Goal: Task Accomplishment & Management: Manage account settings

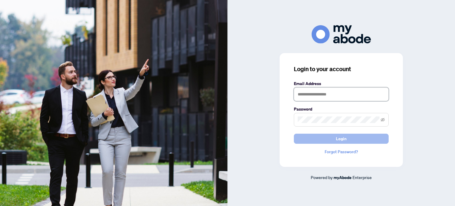
type input "**********"
click at [335, 138] on button "Login" at bounding box center [341, 139] width 95 height 10
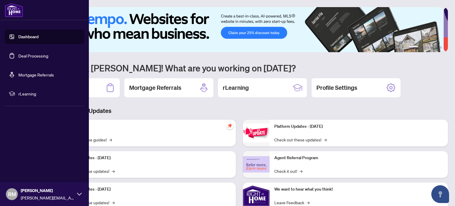
click at [31, 58] on link "Deal Processing" at bounding box center [33, 55] width 30 height 5
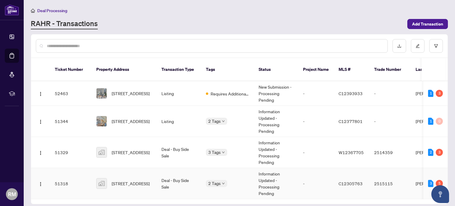
click at [244, 180] on div "2 Tags" at bounding box center [227, 183] width 43 height 7
click at [268, 172] on td "Information Updated - Processing Pending" at bounding box center [276, 183] width 44 height 31
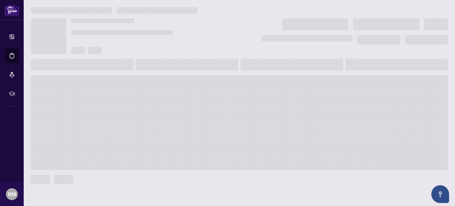
click at [268, 172] on div at bounding box center [239, 95] width 422 height 177
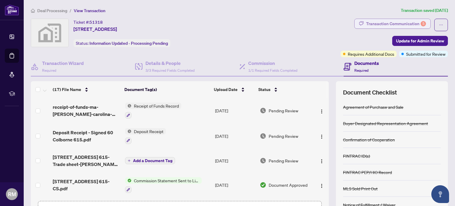
click at [397, 19] on div "Transaction Communication 5" at bounding box center [396, 23] width 60 height 9
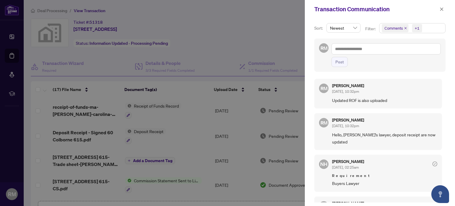
click at [274, 29] on div at bounding box center [227, 103] width 455 height 206
click at [440, 10] on icon "close" at bounding box center [442, 9] width 4 height 4
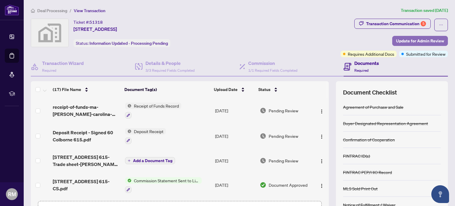
click at [420, 40] on span "Update for Admin Review" at bounding box center [420, 40] width 48 height 9
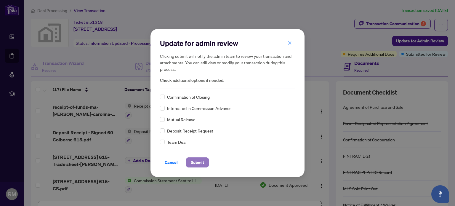
click at [193, 165] on span "Submit" at bounding box center [197, 162] width 13 height 9
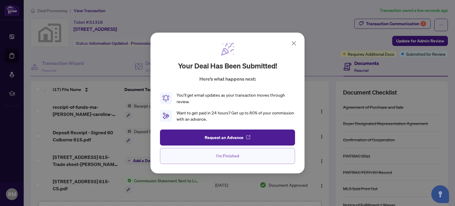
click at [234, 157] on span "I'm Finished" at bounding box center [227, 155] width 23 height 9
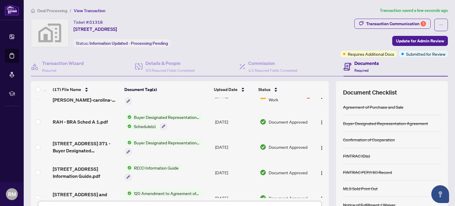
scroll to position [89, 0]
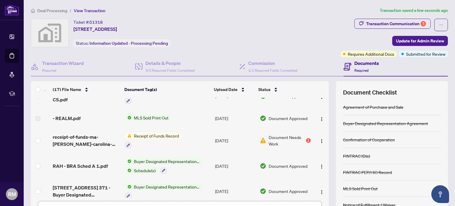
click at [168, 137] on div "Receipt of Funds Record" at bounding box center [153, 140] width 56 height 16
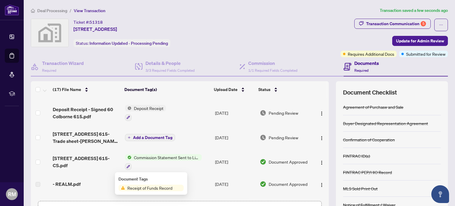
scroll to position [59, 0]
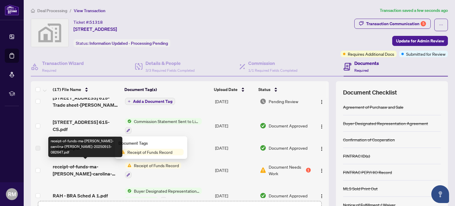
click at [80, 172] on span "receipt-of-funds-ma-[PERSON_NAME]-carolina-[PERSON_NAME]-20250915-082647.pdf" at bounding box center [86, 170] width 67 height 14
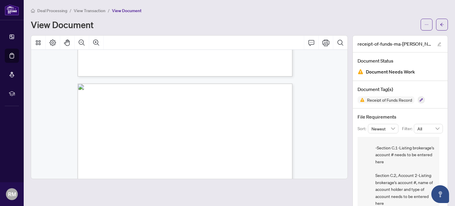
scroll to position [267, 0]
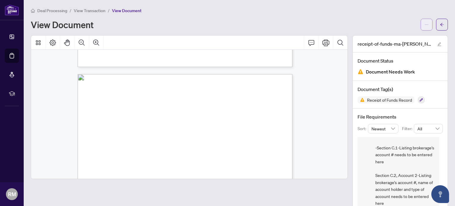
click at [425, 25] on icon "ellipsis" at bounding box center [427, 25] width 4 height 4
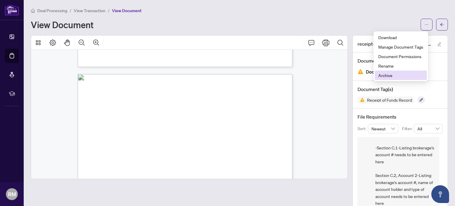
click at [386, 77] on span "Archive" at bounding box center [400, 75] width 45 height 7
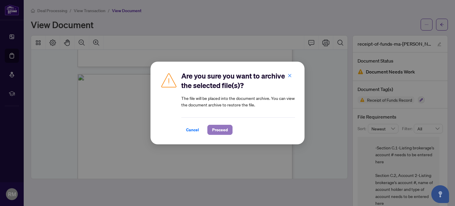
click at [222, 128] on span "Proceed" at bounding box center [220, 129] width 16 height 9
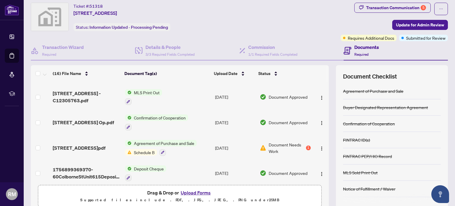
scroll to position [30, 0]
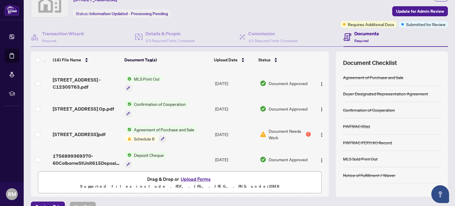
click at [145, 135] on span "Schedule B" at bounding box center [144, 138] width 25 height 7
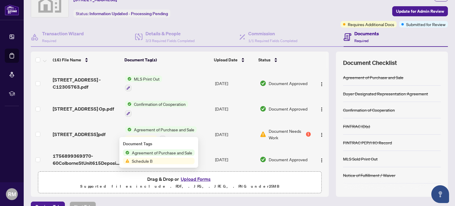
click at [288, 135] on td "Document Needs Work 1" at bounding box center [285, 133] width 56 height 25
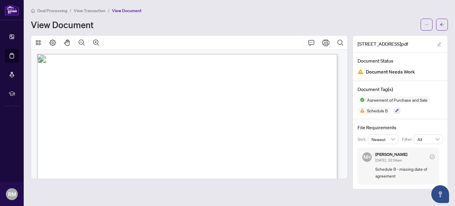
scroll to position [2423, 0]
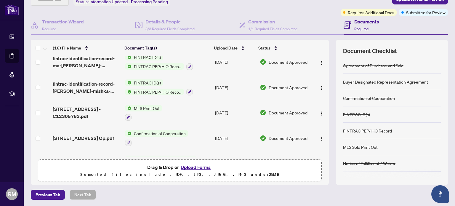
scroll to position [267, 0]
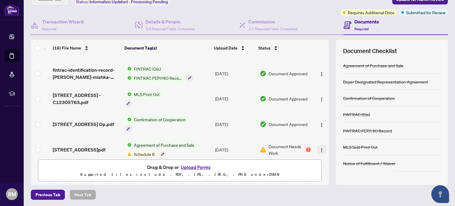
click at [319, 148] on img "button" at bounding box center [321, 150] width 5 height 5
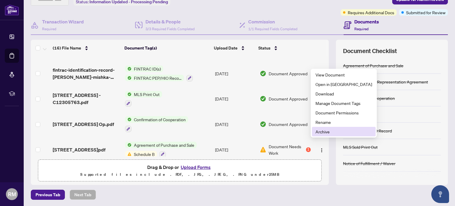
click at [316, 134] on span "Archive" at bounding box center [344, 131] width 57 height 7
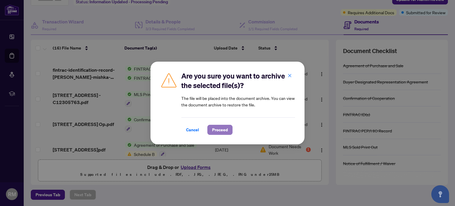
click at [215, 128] on span "Proceed" at bounding box center [220, 129] width 16 height 9
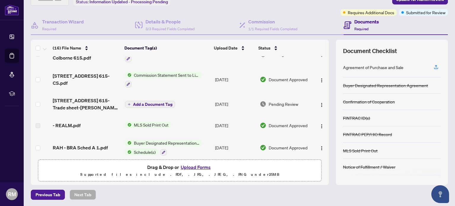
scroll to position [0, 0]
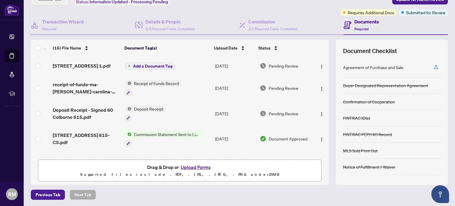
click at [148, 64] on span "Add a Document Tag" at bounding box center [152, 66] width 39 height 4
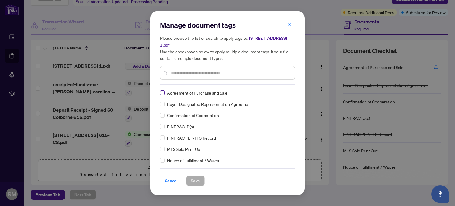
click at [160, 95] on label at bounding box center [162, 92] width 5 height 7
click at [193, 178] on span "Save" at bounding box center [195, 180] width 9 height 9
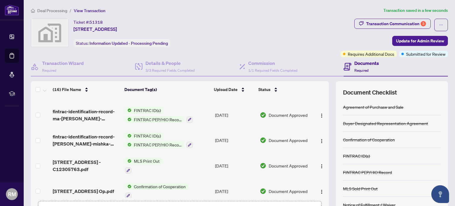
scroll to position [294, 0]
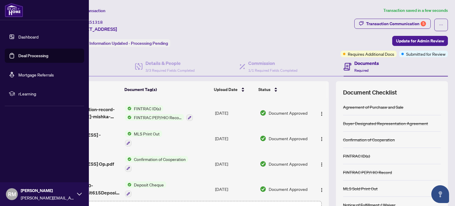
click at [45, 58] on link "Deal Processing" at bounding box center [33, 55] width 30 height 5
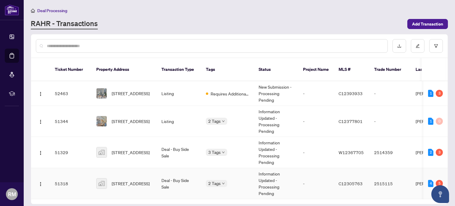
click at [178, 171] on td "Deal - Buy Side Sale" at bounding box center [179, 183] width 44 height 31
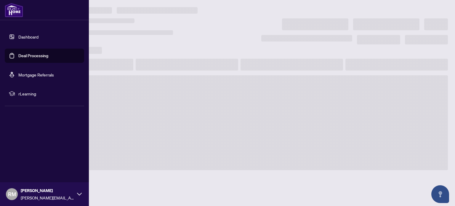
click at [18, 57] on link "Deal Processing" at bounding box center [33, 55] width 30 height 5
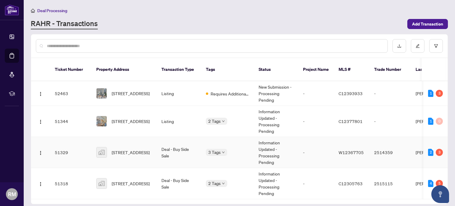
click at [187, 147] on td "Deal - Buy Side Sale" at bounding box center [179, 152] width 44 height 31
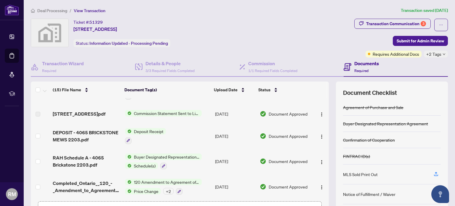
scroll to position [30, 0]
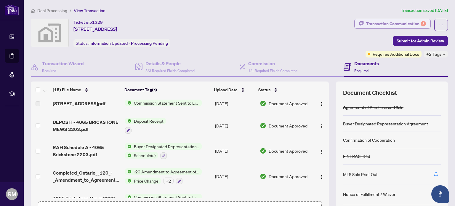
click at [390, 23] on div "Transaction Communication 3" at bounding box center [396, 23] width 60 height 9
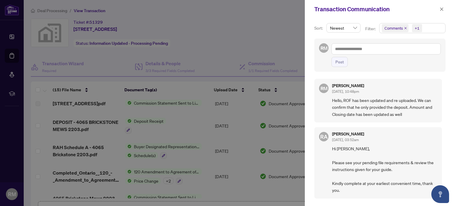
click at [260, 25] on div at bounding box center [227, 103] width 455 height 206
click at [224, 63] on div at bounding box center [227, 103] width 455 height 206
click at [235, 42] on div at bounding box center [227, 103] width 455 height 206
click at [442, 10] on icon "close" at bounding box center [442, 9] width 4 height 4
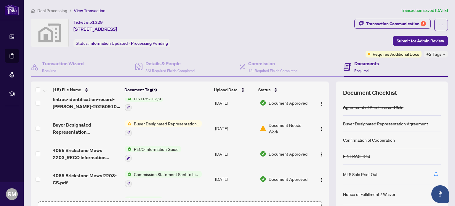
scroll to position [178, 0]
click at [154, 126] on span "Buyer Designated Representation Agreement" at bounding box center [167, 123] width 70 height 7
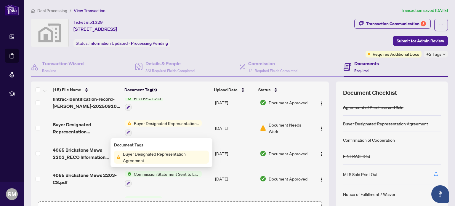
click at [154, 126] on span "Buyer Designated Representation Agreement" at bounding box center [167, 123] width 70 height 7
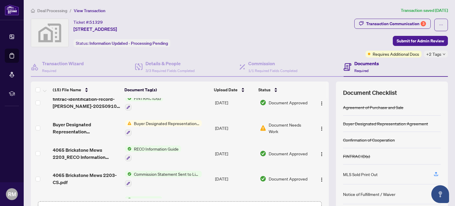
click at [279, 131] on span "Document Needs Work" at bounding box center [290, 127] width 42 height 13
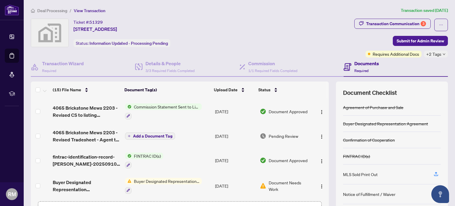
scroll to position [126, 0]
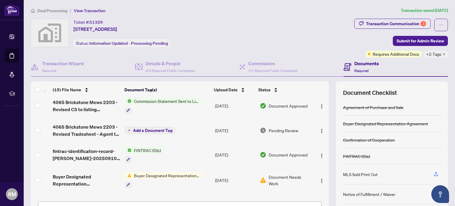
click at [274, 180] on span "Document Needs Work" at bounding box center [290, 180] width 42 height 13
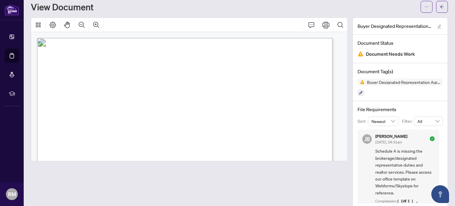
scroll to position [26, 0]
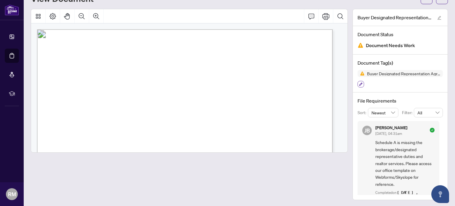
click at [359, 82] on icon "button" at bounding box center [361, 84] width 4 height 4
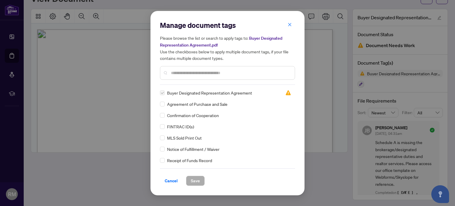
click at [164, 94] on label at bounding box center [162, 92] width 5 height 7
click at [176, 181] on span "Cancel" at bounding box center [171, 180] width 13 height 9
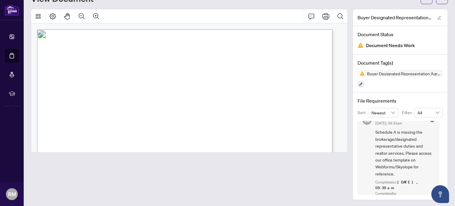
scroll to position [16, 0]
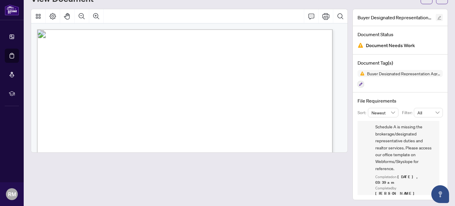
click at [437, 18] on icon "edit" at bounding box center [439, 18] width 4 height 4
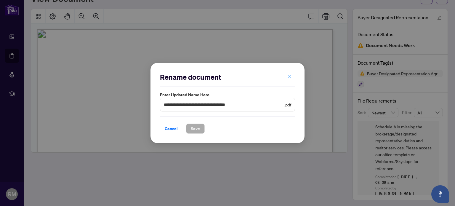
click at [289, 78] on icon "close" at bounding box center [289, 76] width 3 height 3
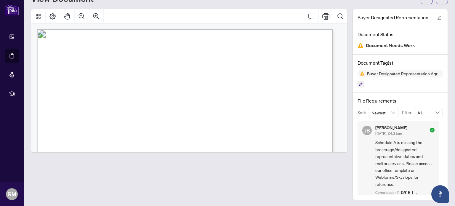
scroll to position [0, 0]
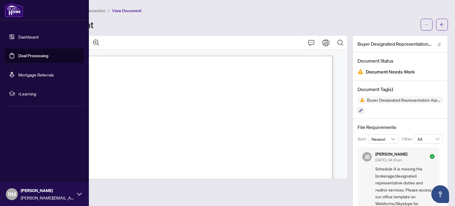
click at [19, 54] on link "Deal Processing" at bounding box center [33, 55] width 30 height 5
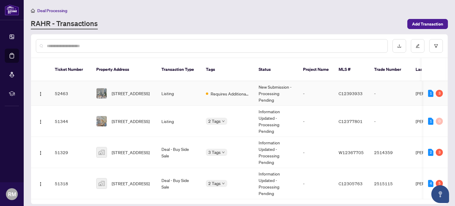
click at [221, 91] on td "Requires Additional Docs" at bounding box center [227, 93] width 53 height 25
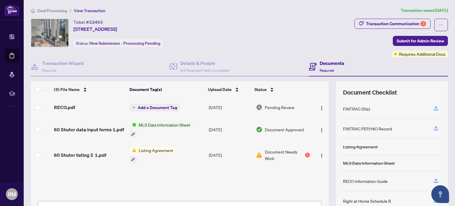
click at [160, 151] on span "Listing Agreement" at bounding box center [155, 150] width 39 height 7
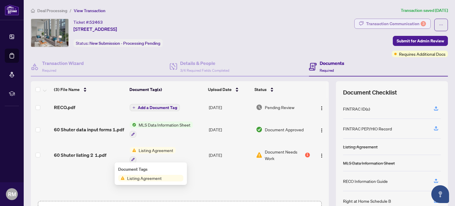
click at [407, 24] on div "Transaction Communication 3" at bounding box center [396, 23] width 60 height 9
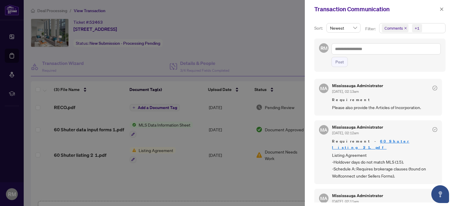
click at [141, 97] on div at bounding box center [227, 103] width 455 height 206
click at [152, 110] on div at bounding box center [227, 103] width 455 height 206
click at [187, 170] on div at bounding box center [227, 103] width 455 height 206
click at [258, 176] on div at bounding box center [227, 103] width 455 height 206
click at [441, 10] on icon "close" at bounding box center [442, 9] width 4 height 4
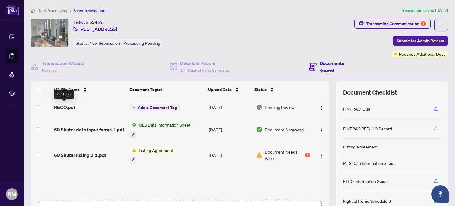
click at [62, 105] on span "RECO.pdf" at bounding box center [64, 107] width 21 height 7
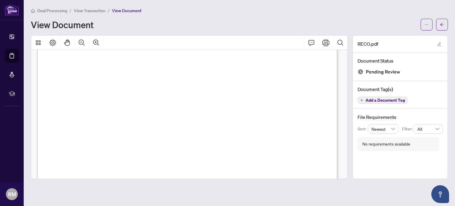
scroll to position [4798, 0]
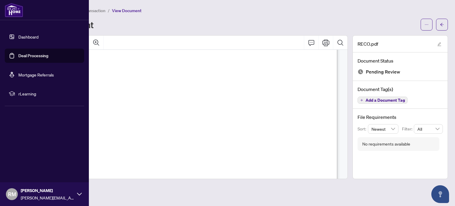
click at [28, 55] on link "Deal Processing" at bounding box center [33, 55] width 30 height 5
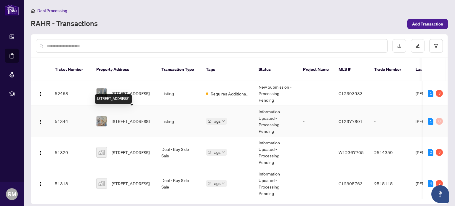
click at [131, 118] on span "[STREET_ADDRESS]" at bounding box center [131, 121] width 38 height 7
click at [185, 91] on td "Listing" at bounding box center [179, 93] width 44 height 25
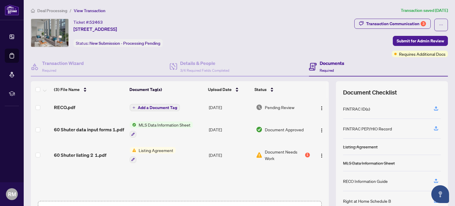
click at [152, 108] on span "Add a Document Tag" at bounding box center [157, 107] width 39 height 4
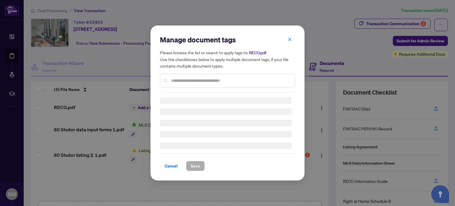
click at [198, 81] on div "Manage document tags Please browse the list or search to apply tags to: RECO.pd…" at bounding box center [227, 63] width 135 height 57
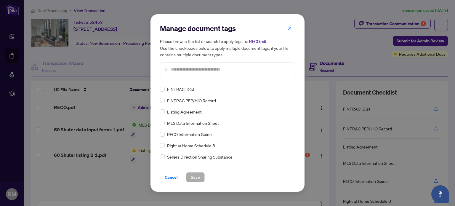
click at [184, 72] on input "text" at bounding box center [230, 69] width 119 height 7
type input "*"
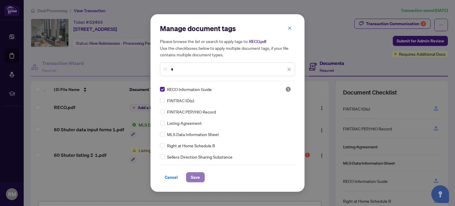
click at [194, 177] on span "Save" at bounding box center [195, 176] width 9 height 9
